Goal: Download file/media

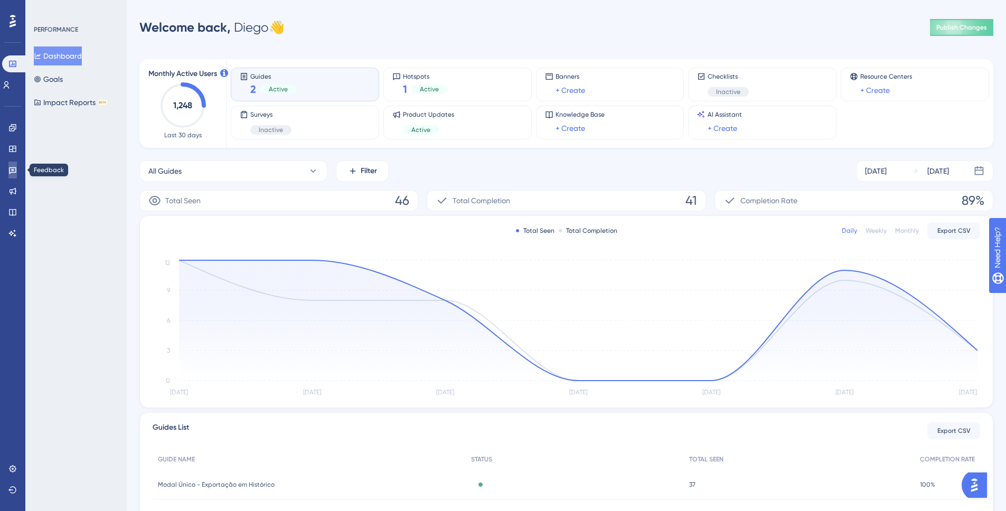
click at [14, 172] on icon at bounding box center [12, 170] width 7 height 7
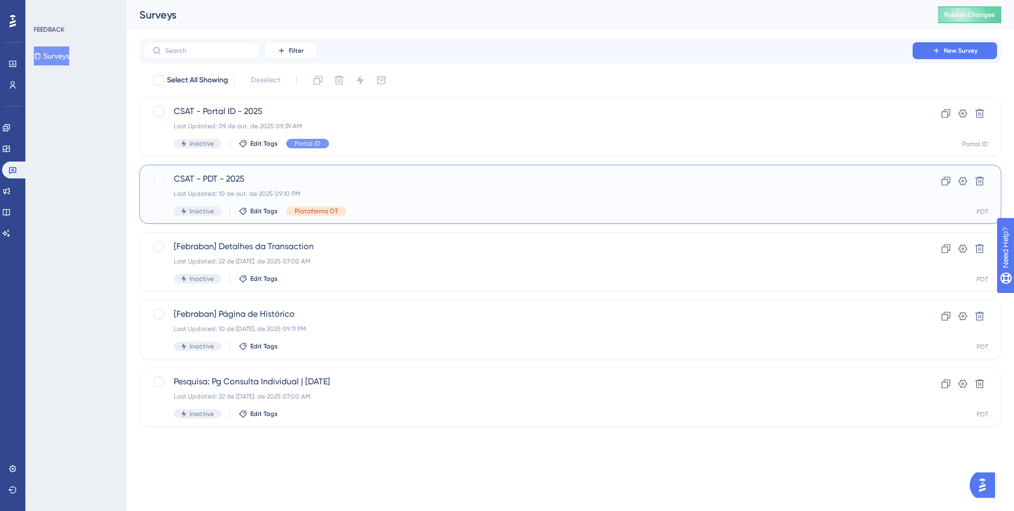
click at [352, 184] on span "CSAT - PDT - 2025" at bounding box center [528, 179] width 708 height 13
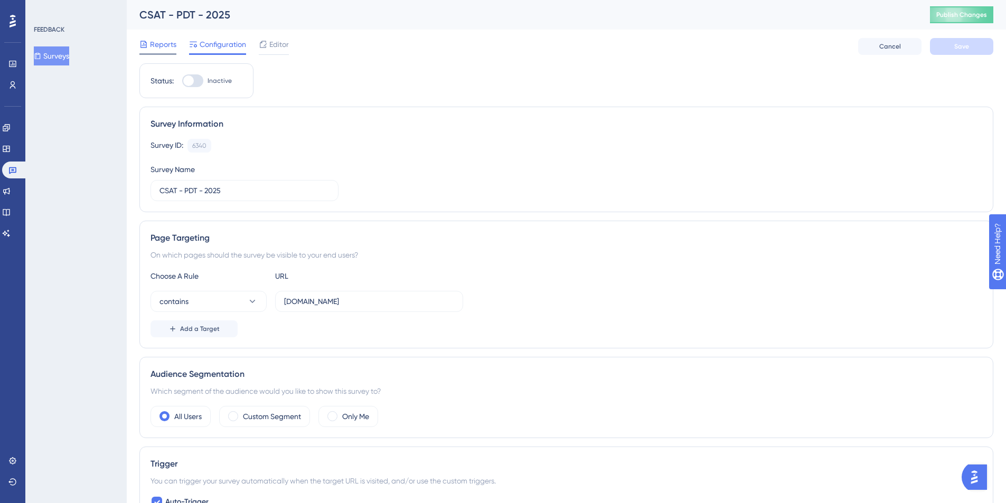
click at [162, 48] on span "Reports" at bounding box center [163, 44] width 26 height 13
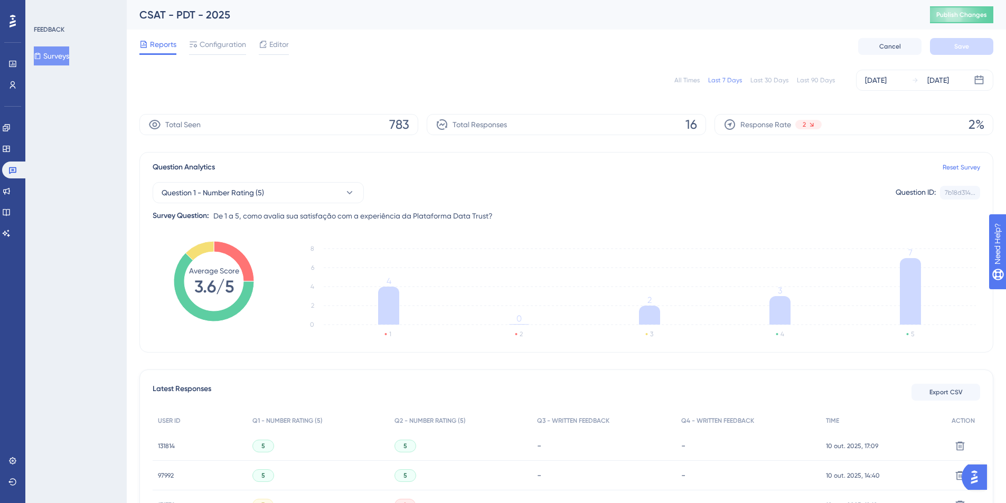
click at [687, 79] on div "All Times" at bounding box center [686, 80] width 25 height 8
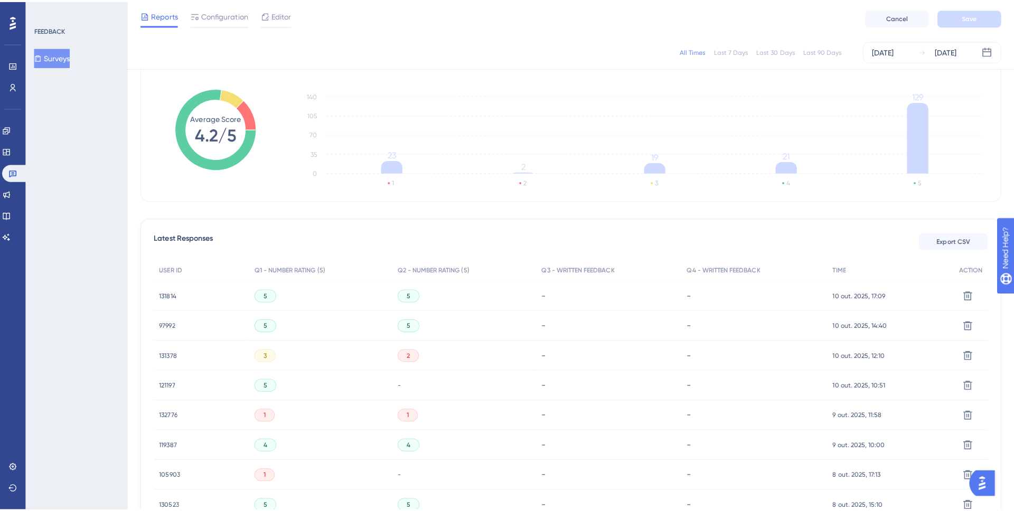
scroll to position [154, 0]
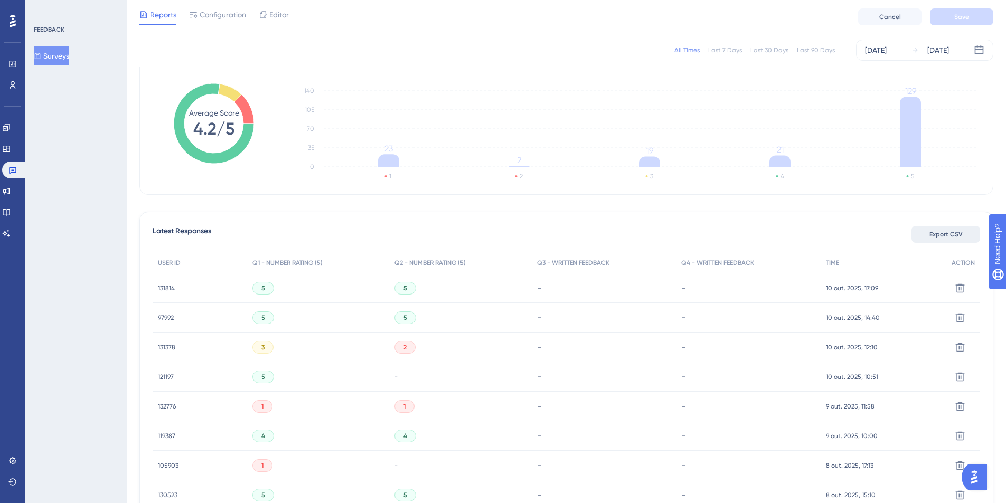
click at [955, 234] on span "Export CSV" at bounding box center [945, 234] width 33 height 8
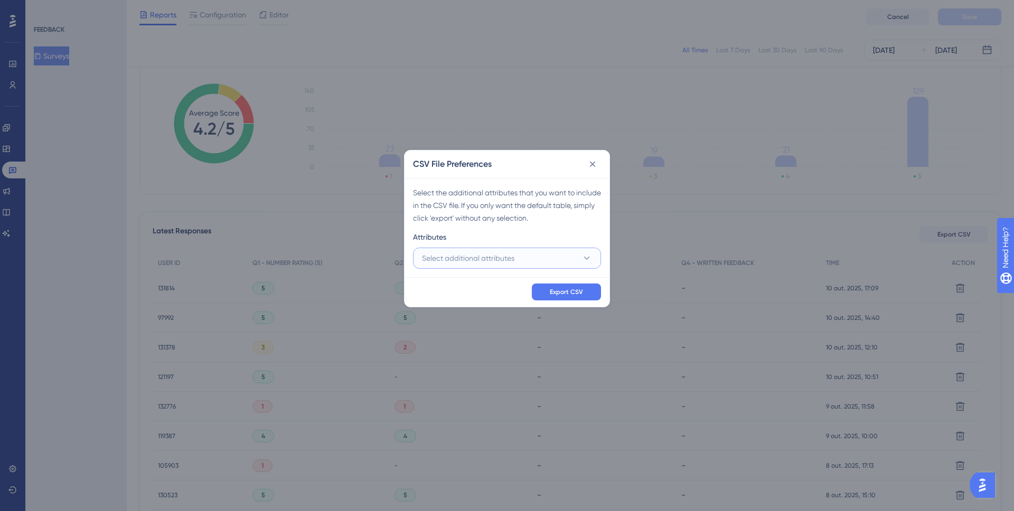
click at [580, 253] on button "Select additional attributes" at bounding box center [507, 258] width 188 height 21
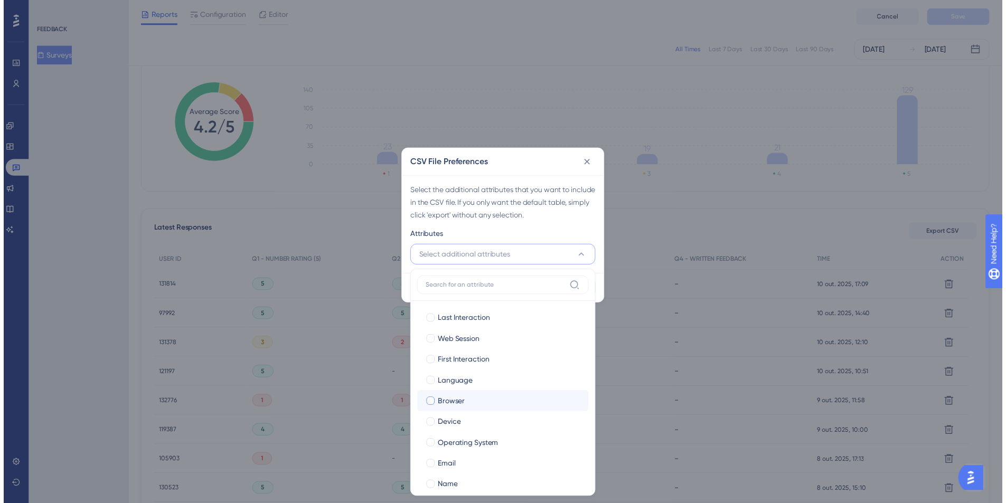
scroll to position [12, 0]
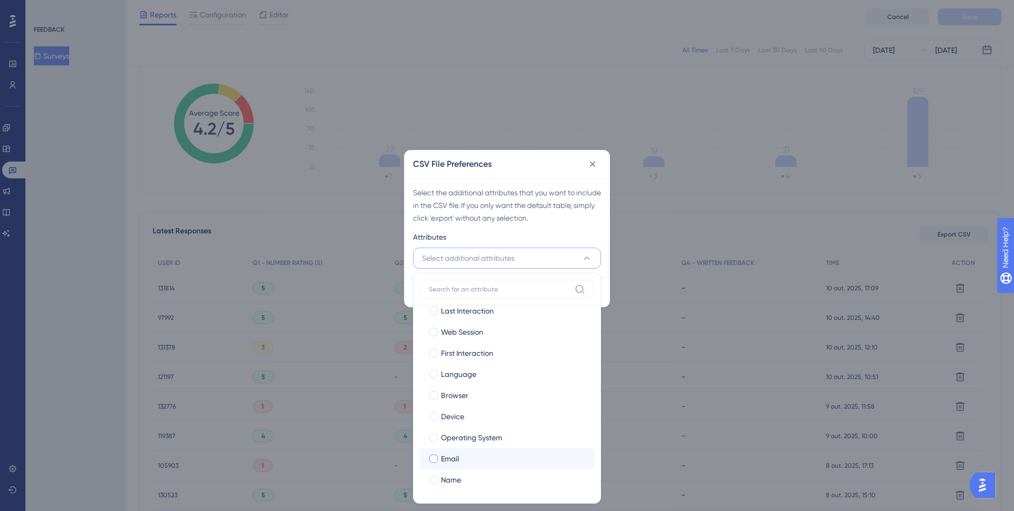
click at [432, 459] on div at bounding box center [433, 459] width 8 height 8
checkbox input "true"
click at [439, 479] on label "Name" at bounding box center [506, 480] width 157 height 13
checkbox input "true"
click at [599, 226] on div "Select the additional attributes that you want to include in the CSV file. If y…" at bounding box center [506, 227] width 205 height 99
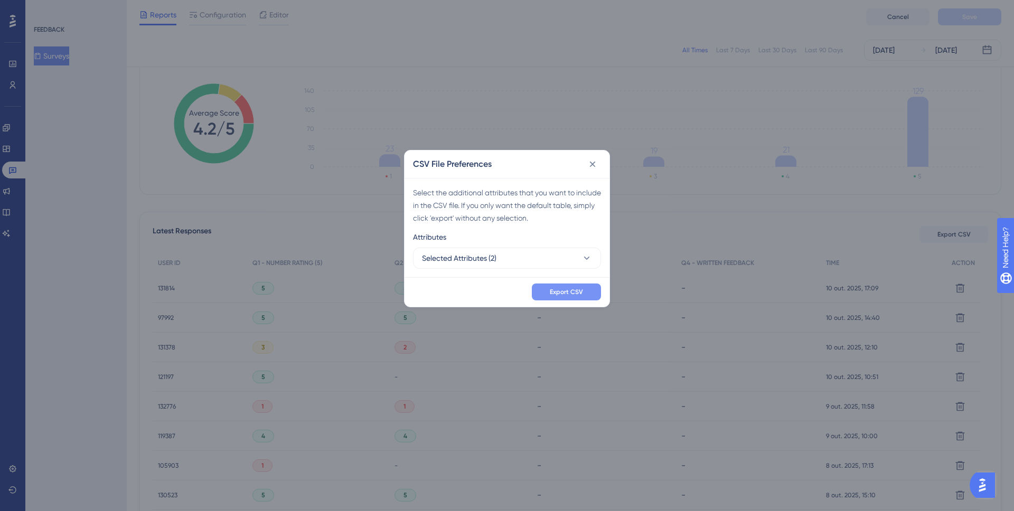
click at [577, 292] on span "Export CSV" at bounding box center [566, 292] width 33 height 8
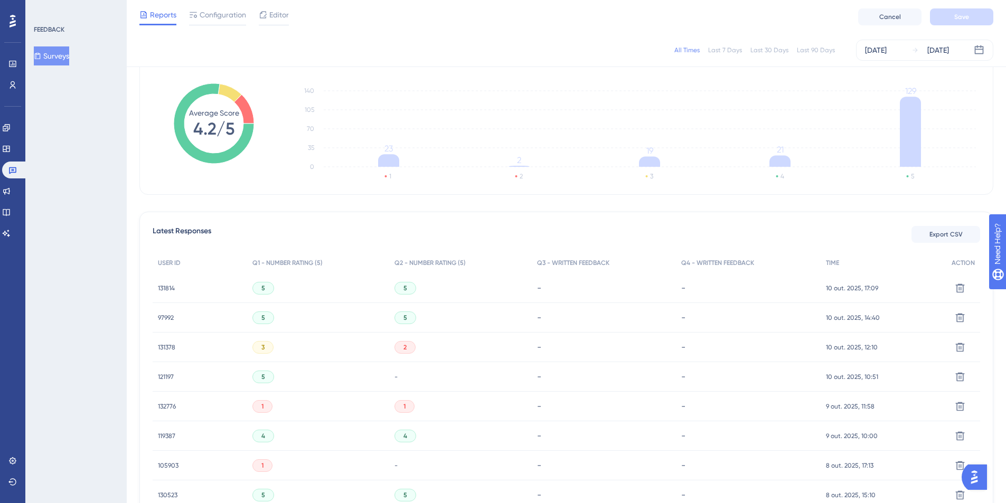
click at [573, 30] on div "Reports Configuration Editor Cancel Save" at bounding box center [566, 17] width 879 height 34
